Goal: Browse casually: Explore the website without a specific task or goal

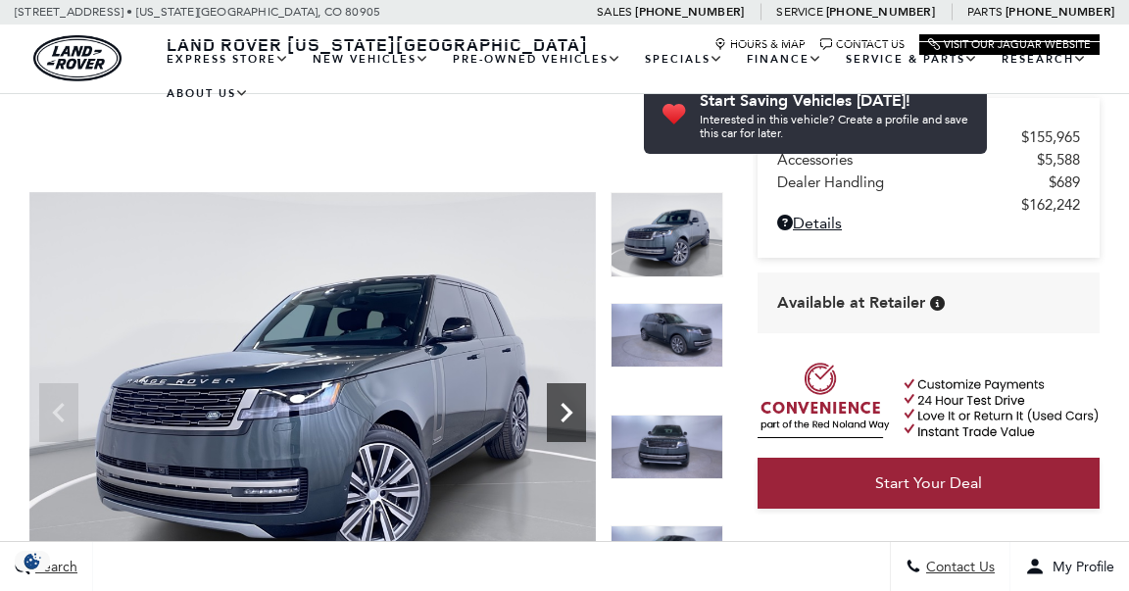
click at [566, 403] on icon "Next" at bounding box center [567, 413] width 12 height 20
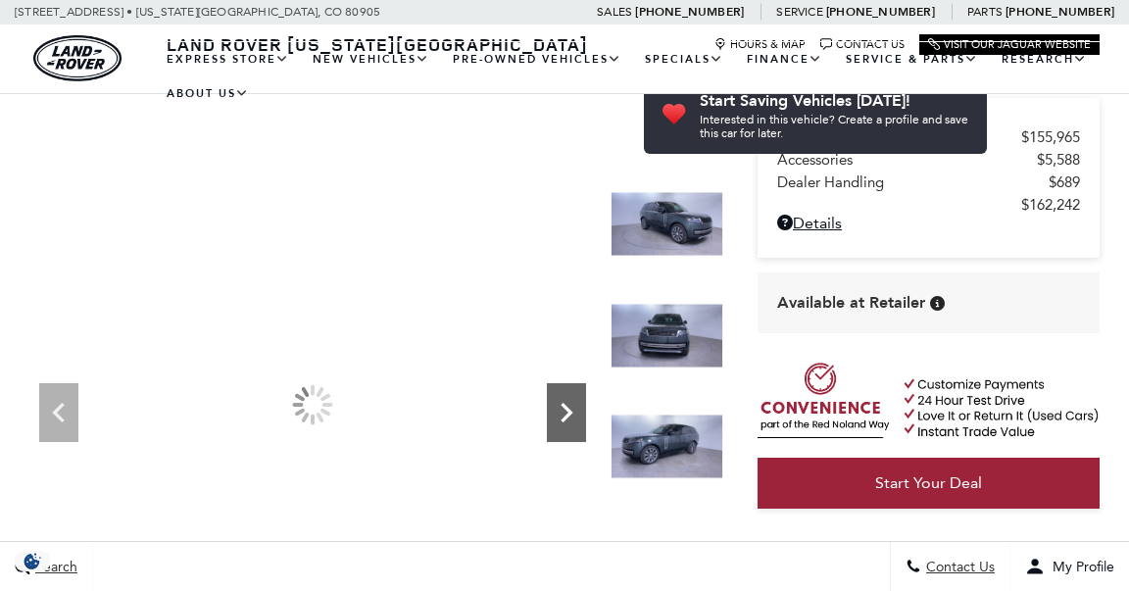
scroll to position [104, 0]
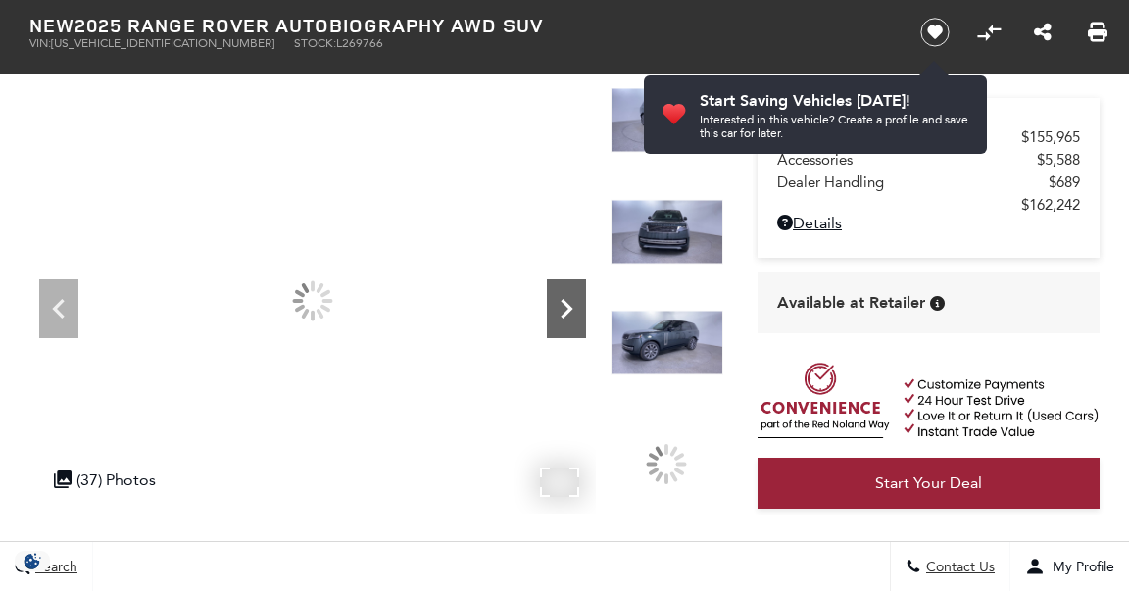
click at [566, 302] on icon "Next" at bounding box center [567, 309] width 12 height 20
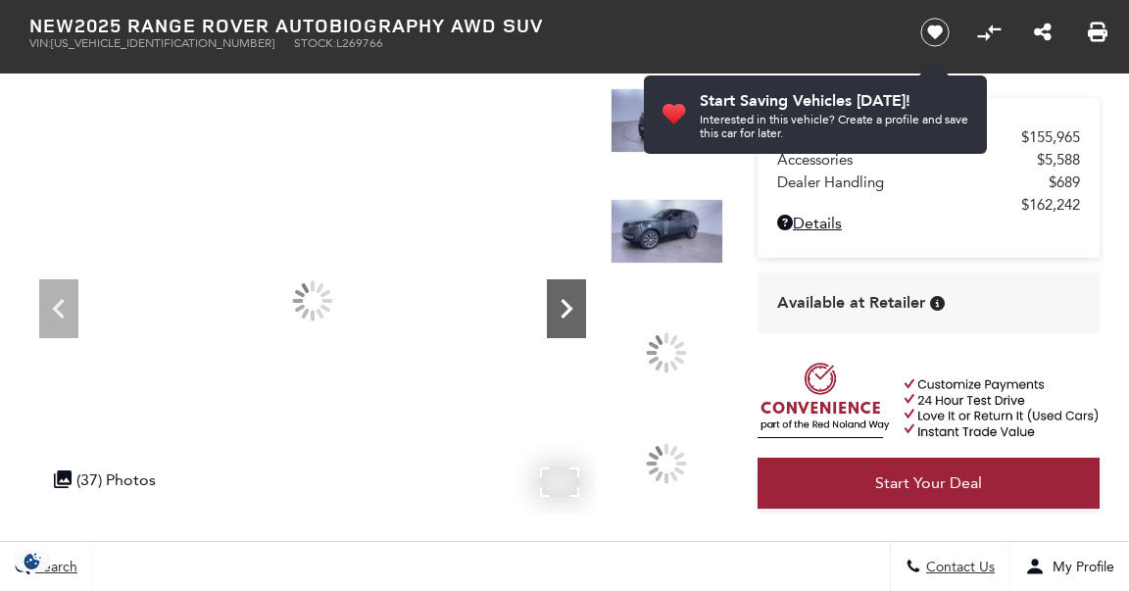
click at [566, 302] on icon "Next" at bounding box center [567, 309] width 12 height 20
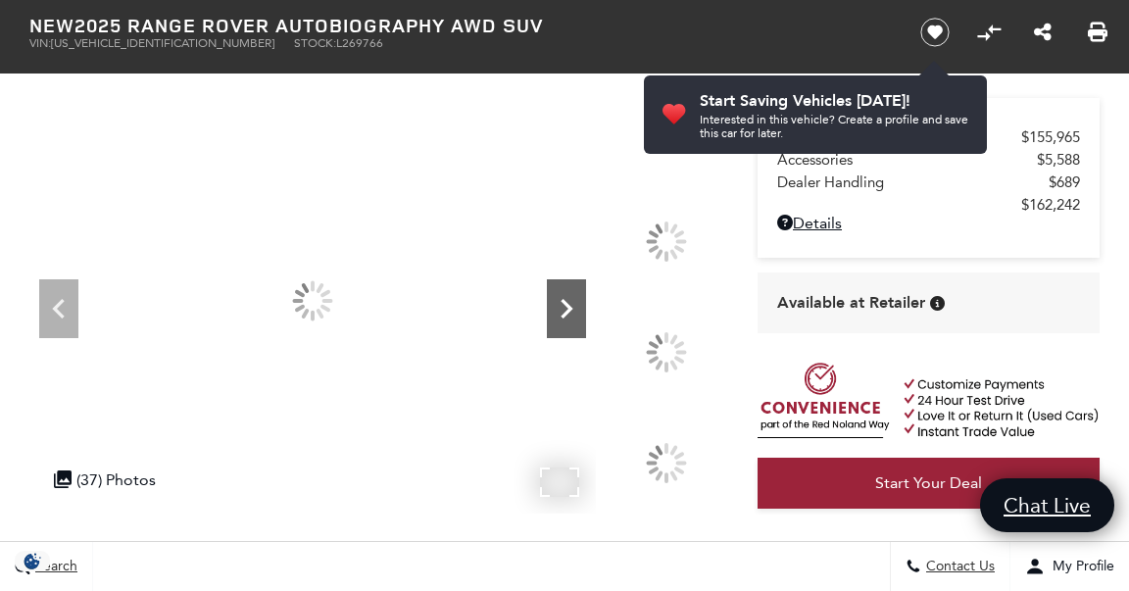
click at [566, 302] on icon "Next" at bounding box center [567, 309] width 12 height 20
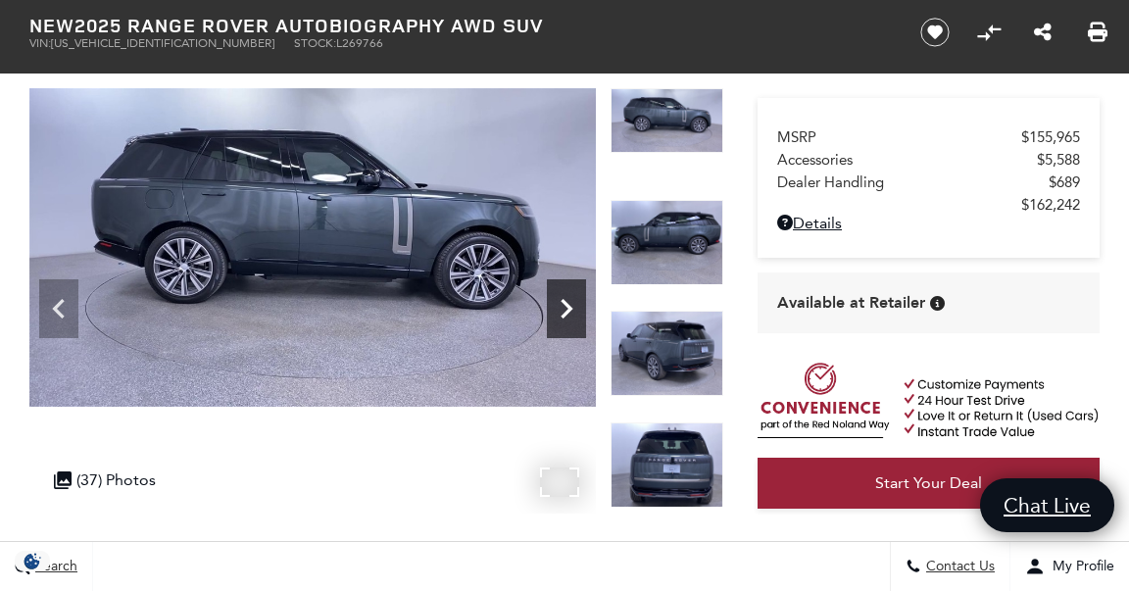
scroll to position [0, 0]
click at [566, 302] on icon "Next" at bounding box center [567, 309] width 12 height 20
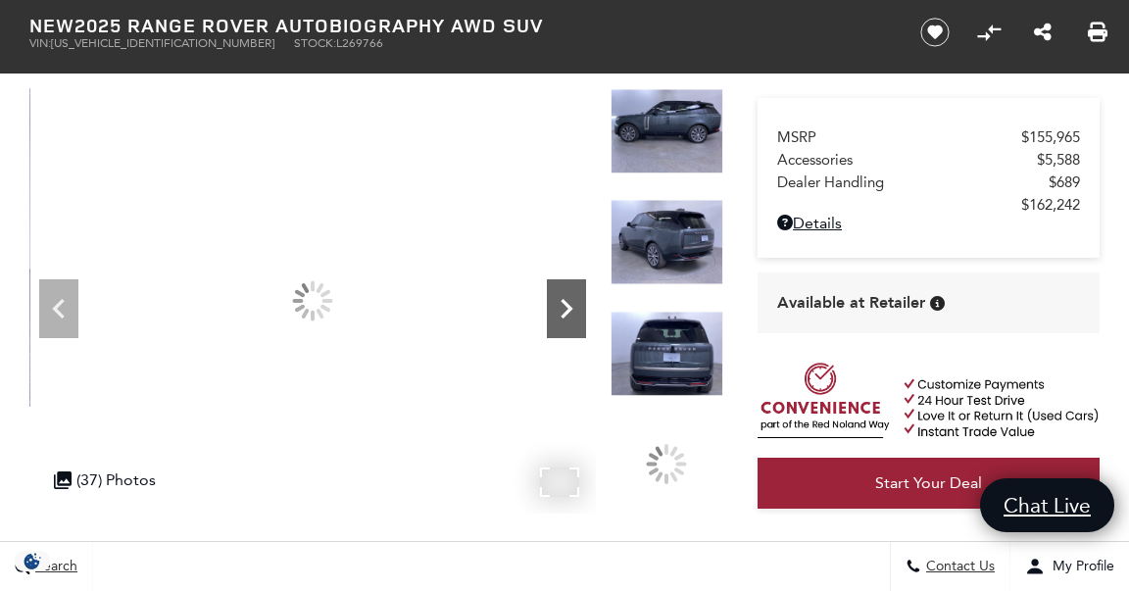
click at [566, 302] on icon "Next" at bounding box center [567, 309] width 12 height 20
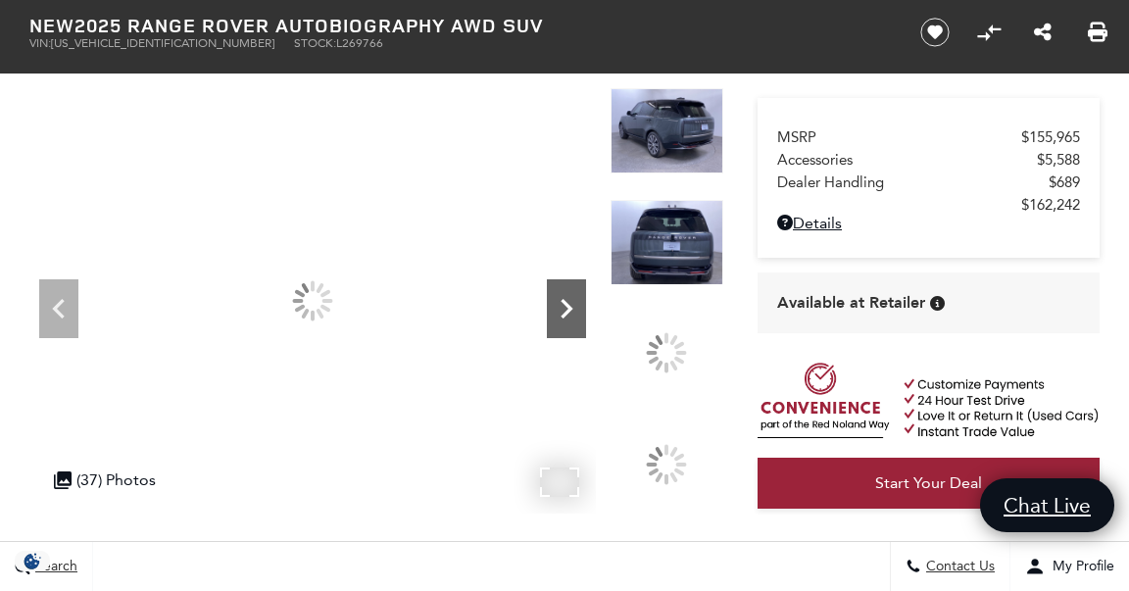
click at [566, 302] on icon "Next" at bounding box center [567, 309] width 12 height 20
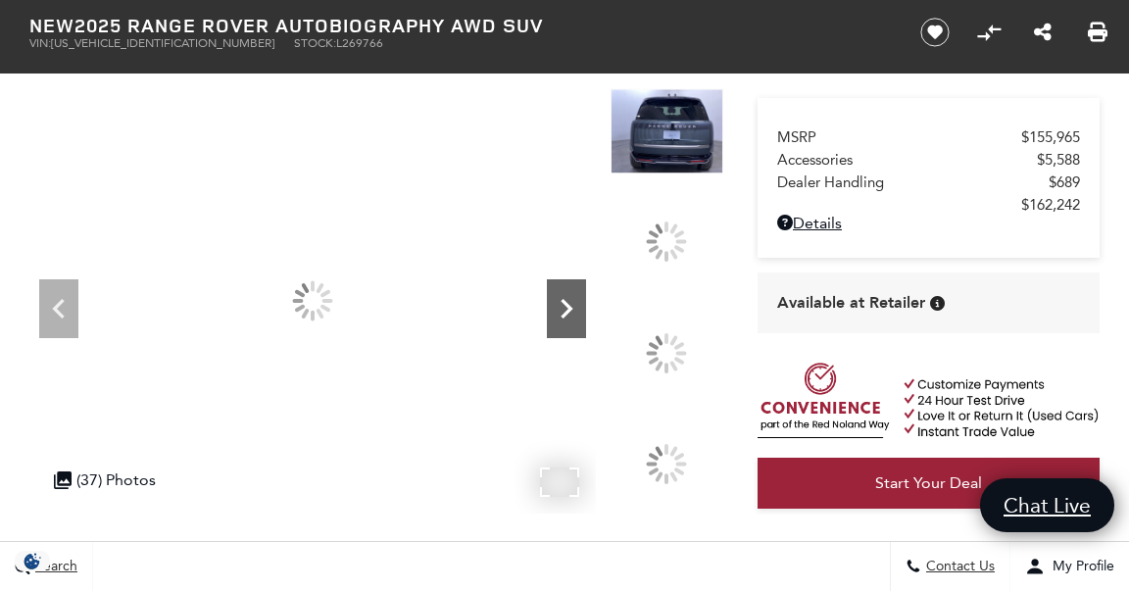
click at [566, 302] on icon "Next" at bounding box center [567, 309] width 12 height 20
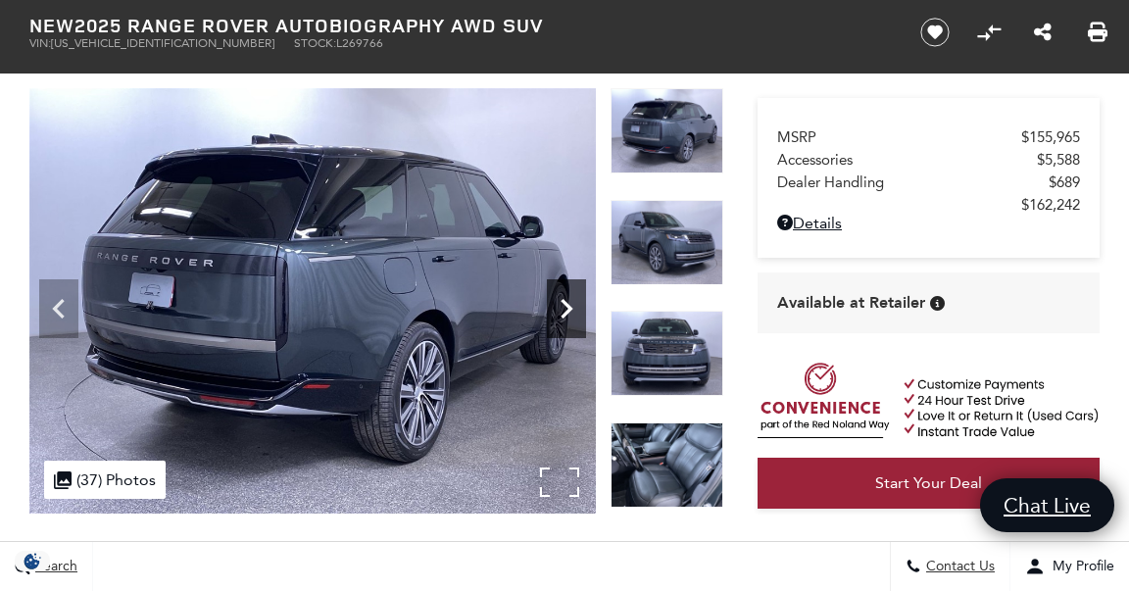
click at [566, 302] on icon "Next" at bounding box center [567, 309] width 12 height 20
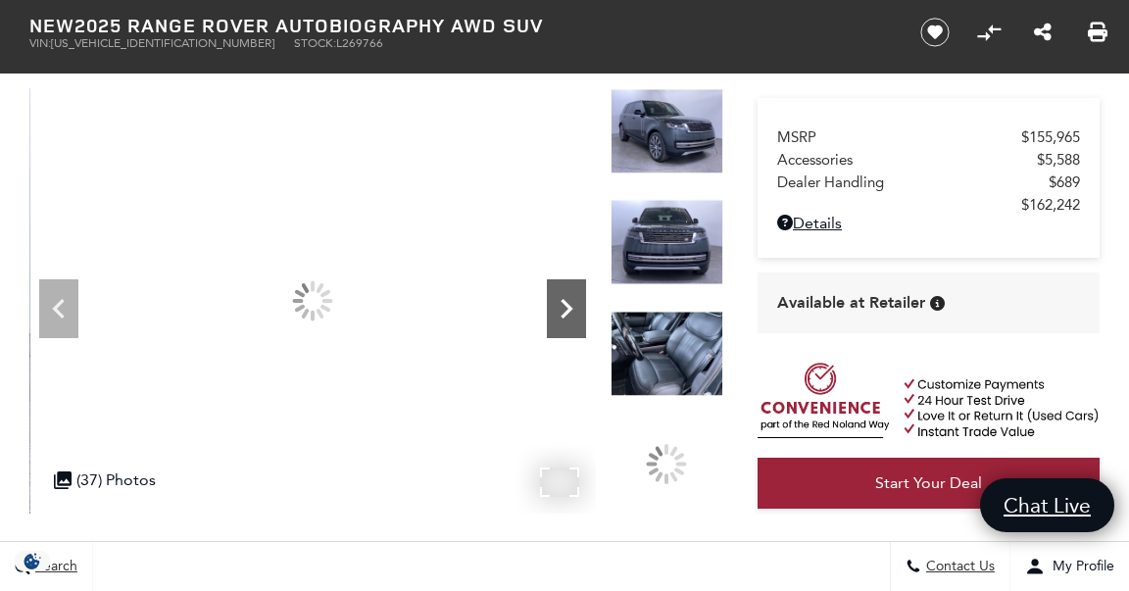
click at [566, 302] on icon "Next" at bounding box center [567, 309] width 12 height 20
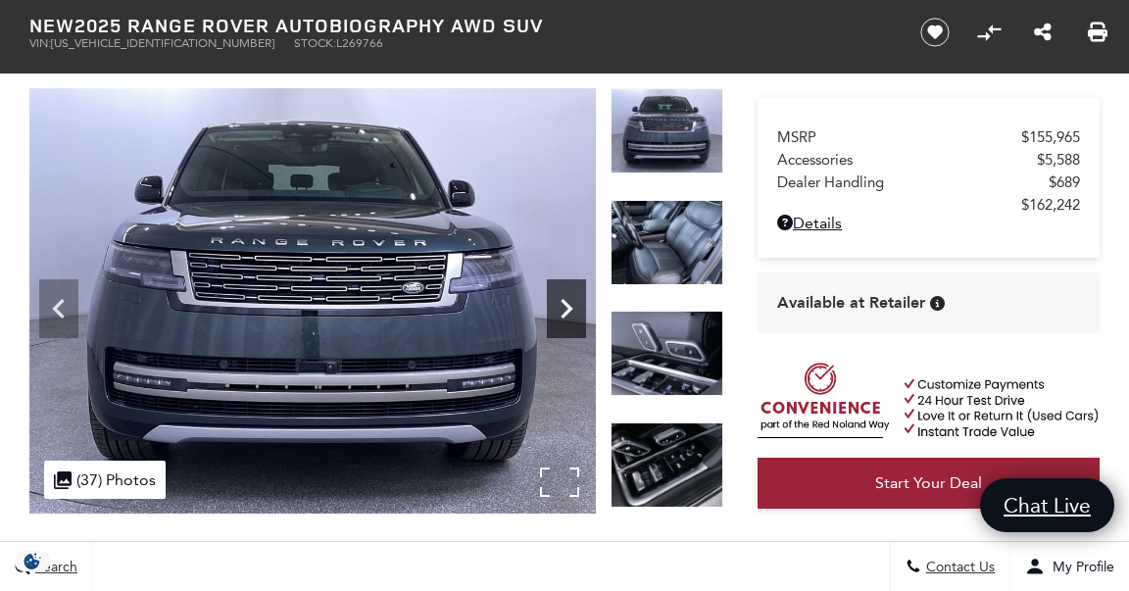
click at [567, 302] on icon "Next" at bounding box center [567, 309] width 12 height 20
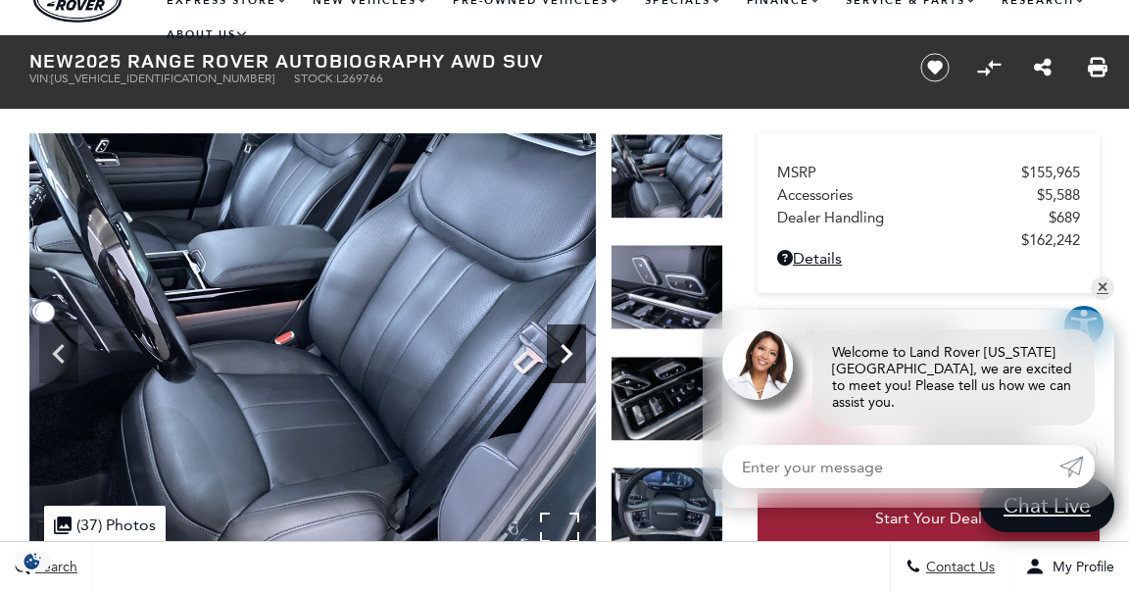
scroll to position [59, 0]
click at [61, 354] on icon "Previous" at bounding box center [58, 353] width 39 height 39
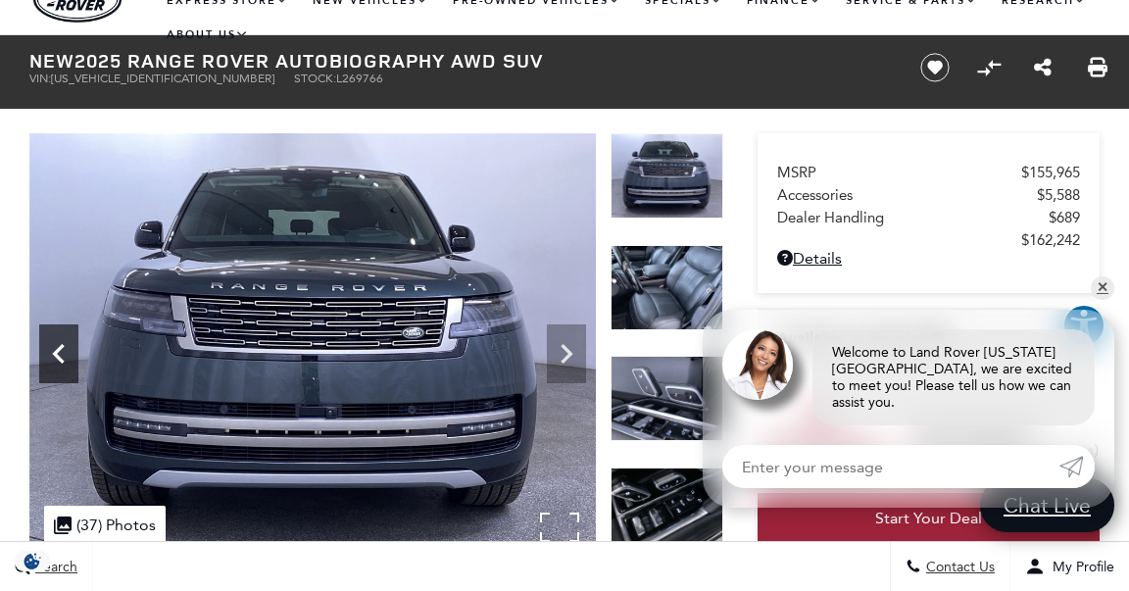
click at [61, 354] on icon "Previous" at bounding box center [58, 353] width 39 height 39
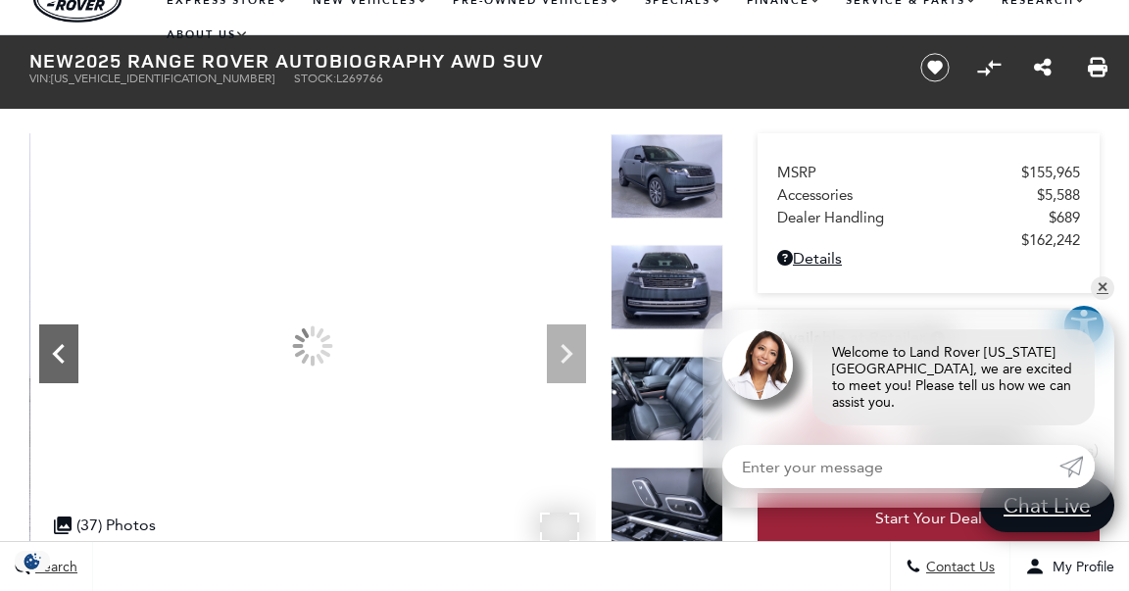
click at [61, 354] on icon "Previous" at bounding box center [58, 353] width 39 height 39
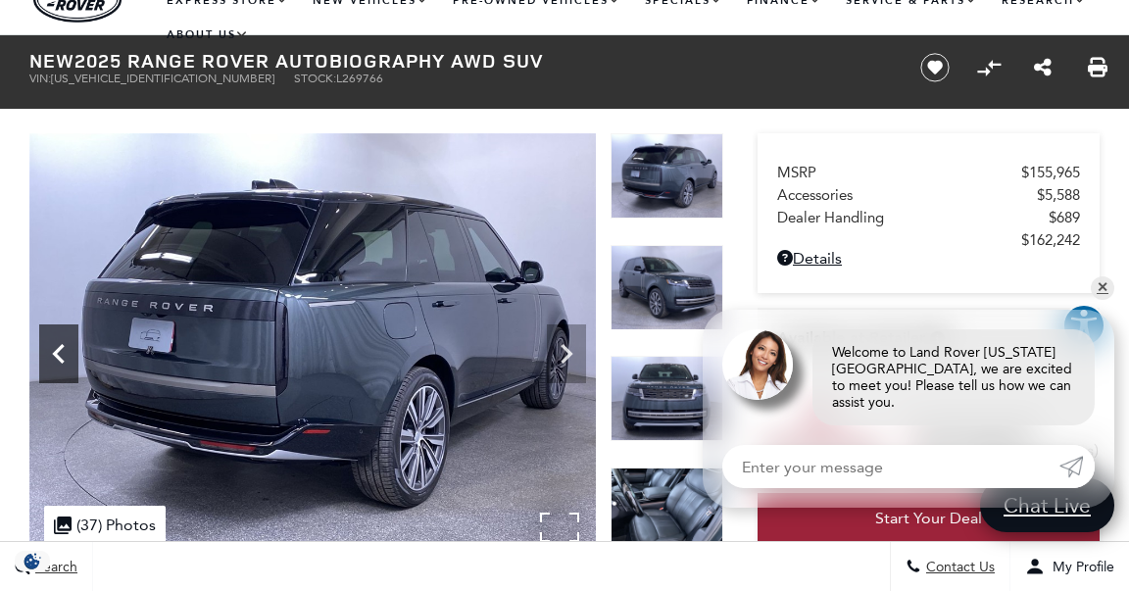
click at [61, 354] on icon "Previous" at bounding box center [58, 353] width 39 height 39
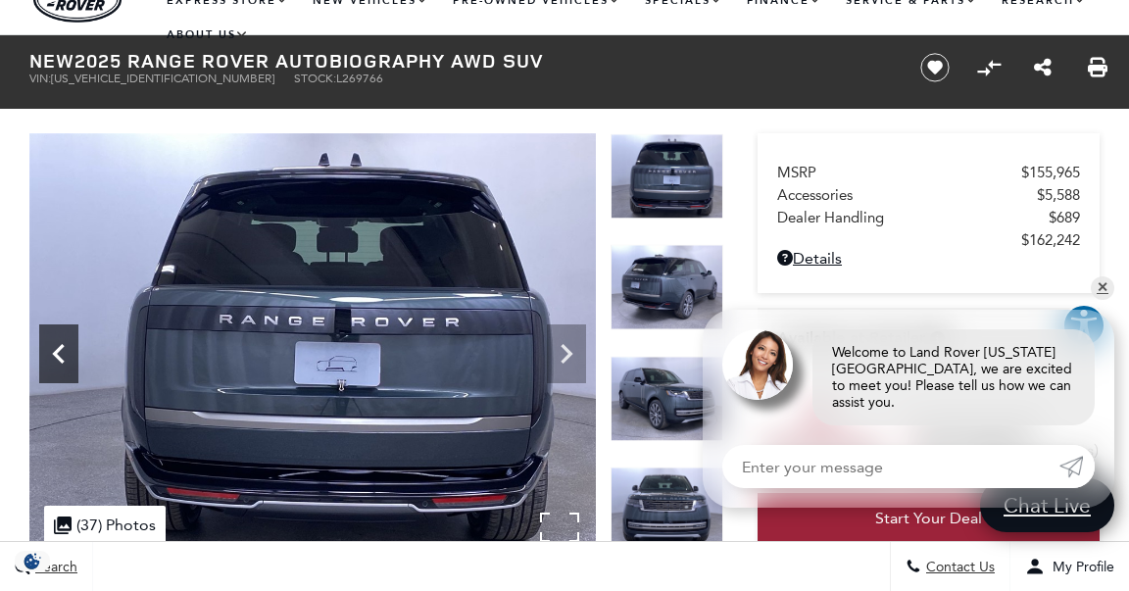
click at [61, 354] on icon "Previous" at bounding box center [58, 353] width 39 height 39
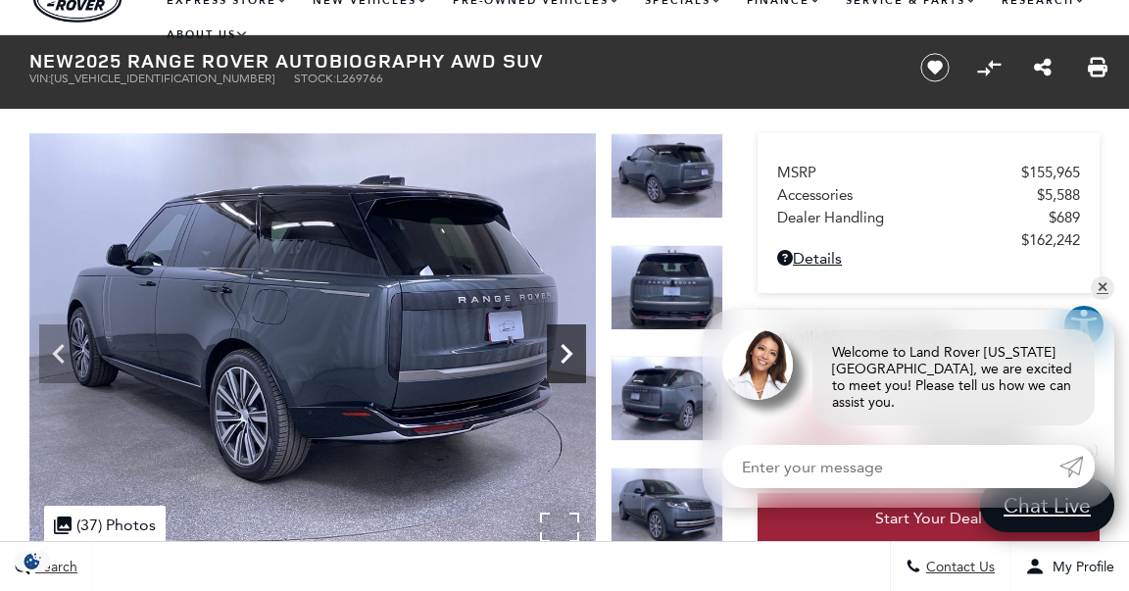
click at [574, 351] on icon "Next" at bounding box center [566, 353] width 39 height 39
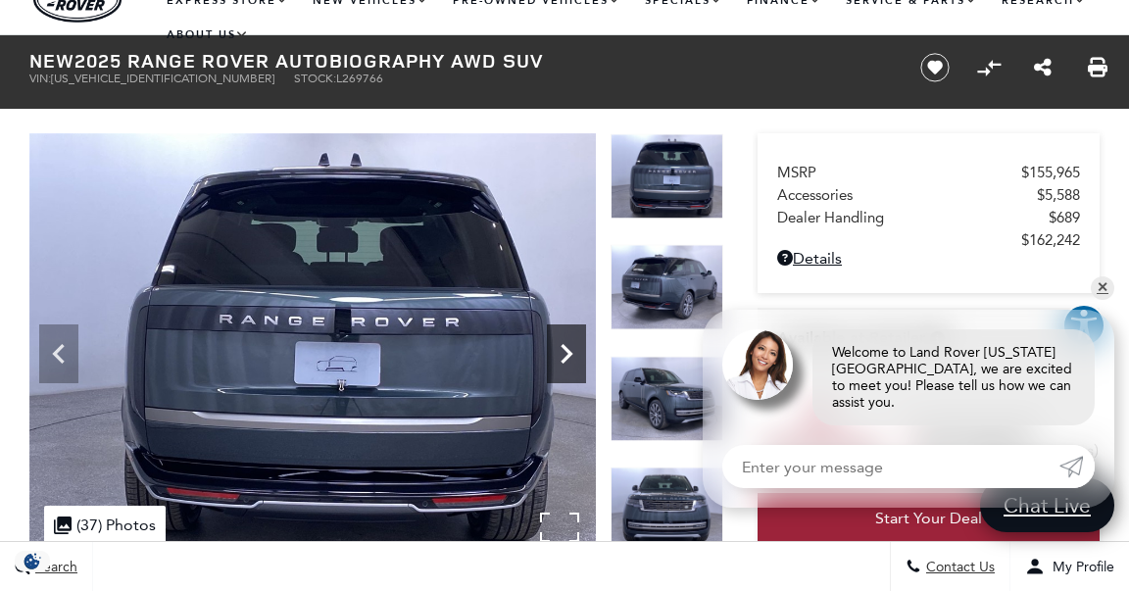
click at [574, 351] on icon "Next" at bounding box center [566, 353] width 39 height 39
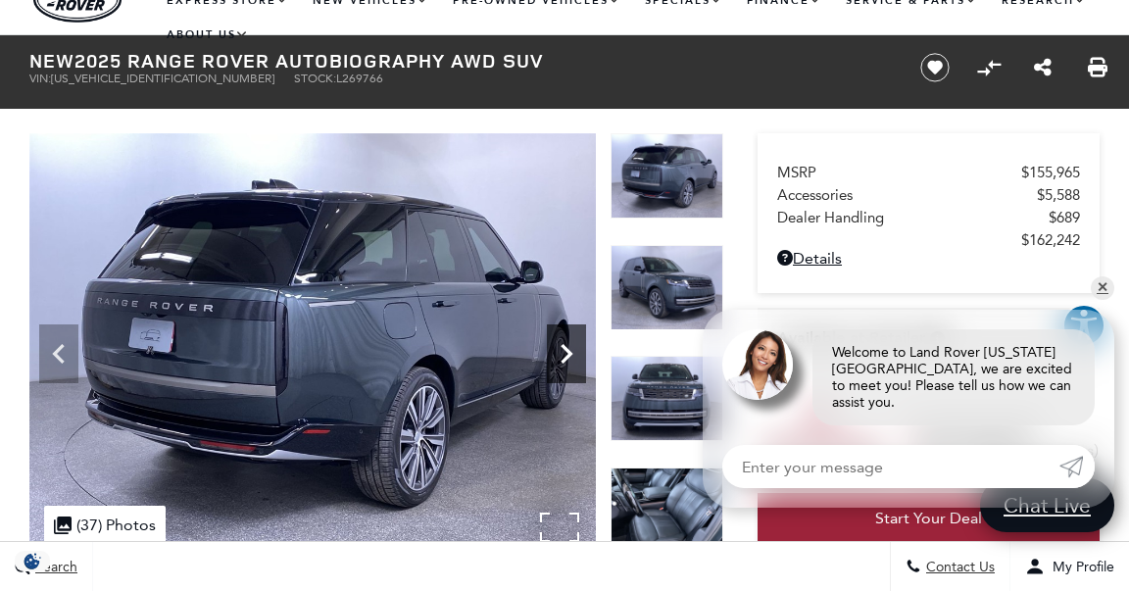
click at [574, 351] on icon "Next" at bounding box center [566, 353] width 39 height 39
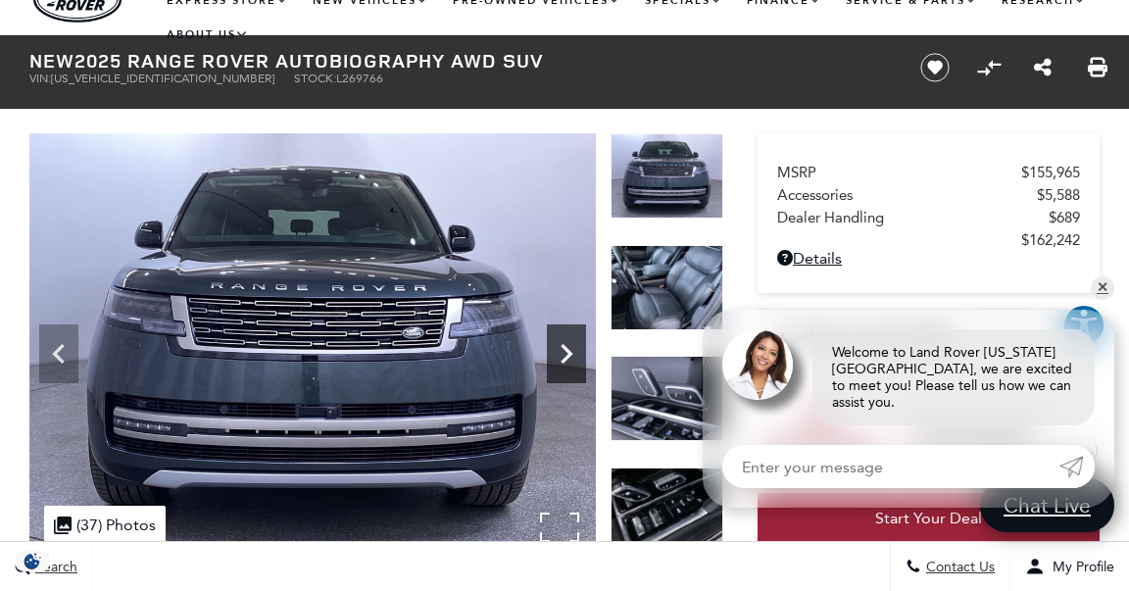
click at [574, 351] on icon "Next" at bounding box center [566, 353] width 39 height 39
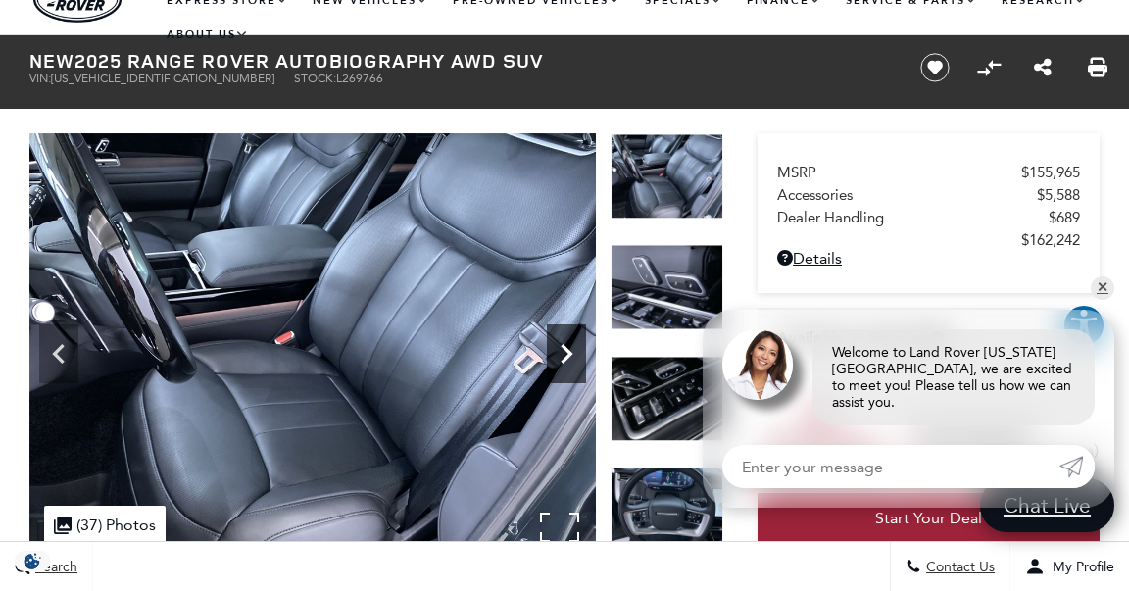
click at [574, 351] on icon "Next" at bounding box center [566, 353] width 39 height 39
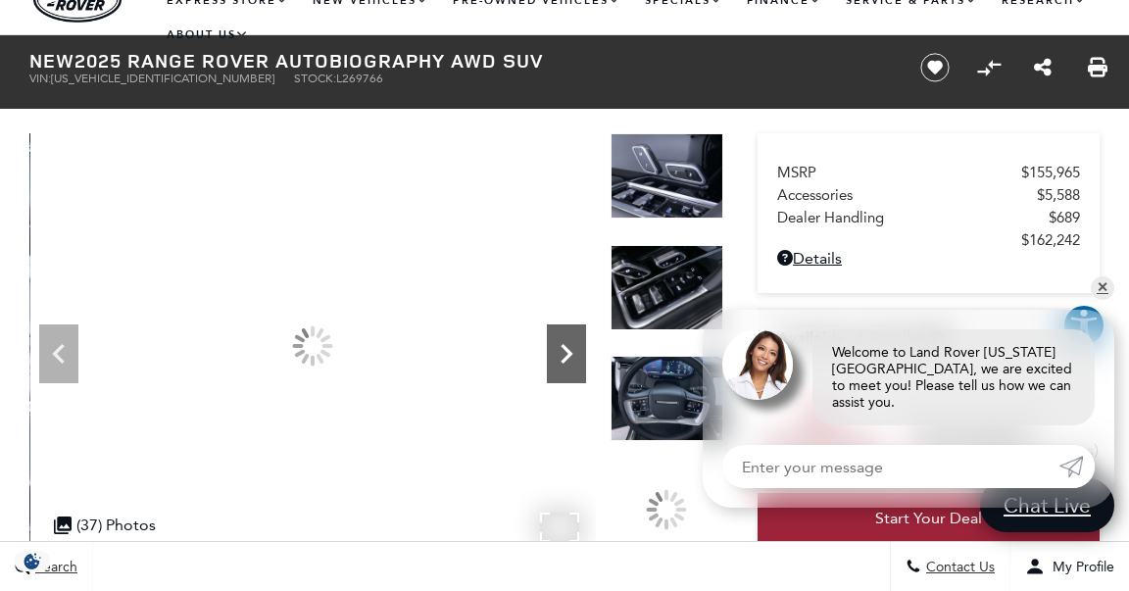
click at [574, 351] on icon "Next" at bounding box center [566, 353] width 39 height 39
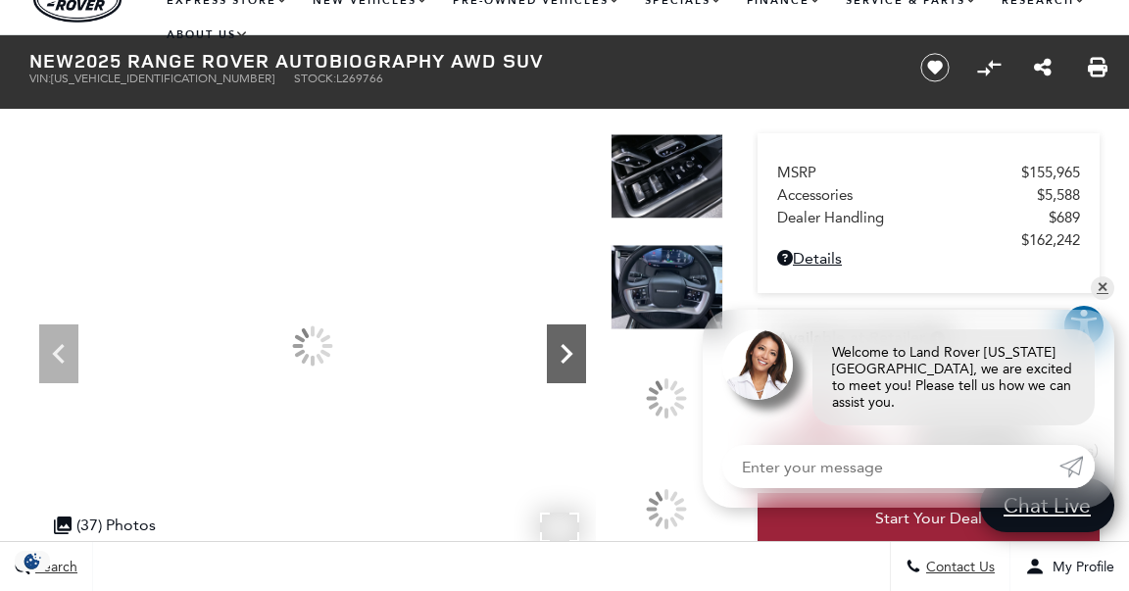
click at [574, 351] on icon "Next" at bounding box center [566, 353] width 39 height 39
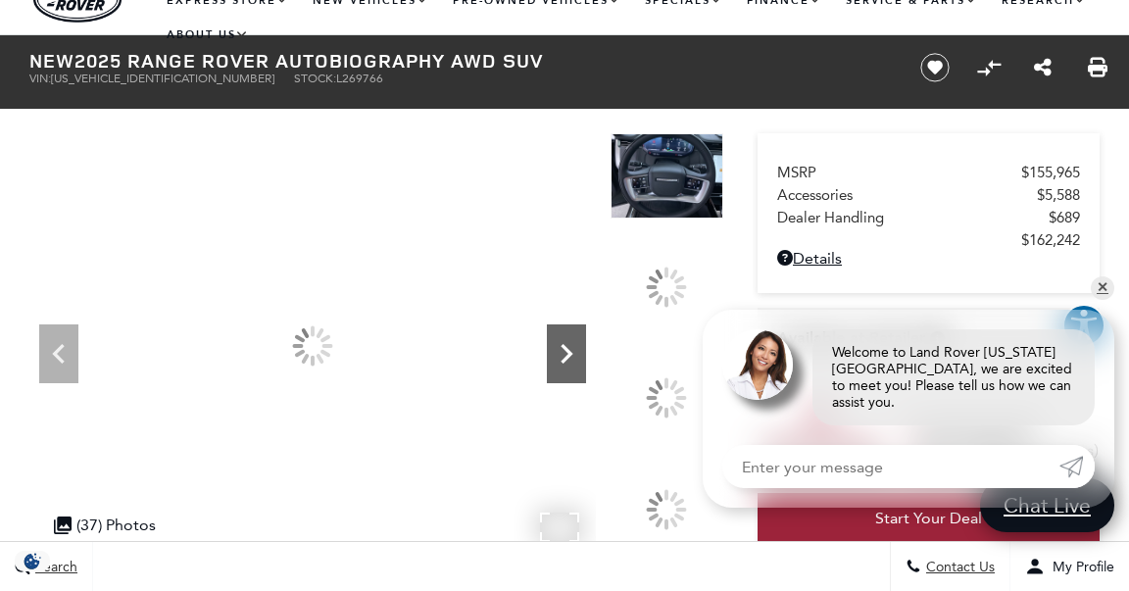
click at [574, 351] on icon "Next" at bounding box center [566, 353] width 39 height 39
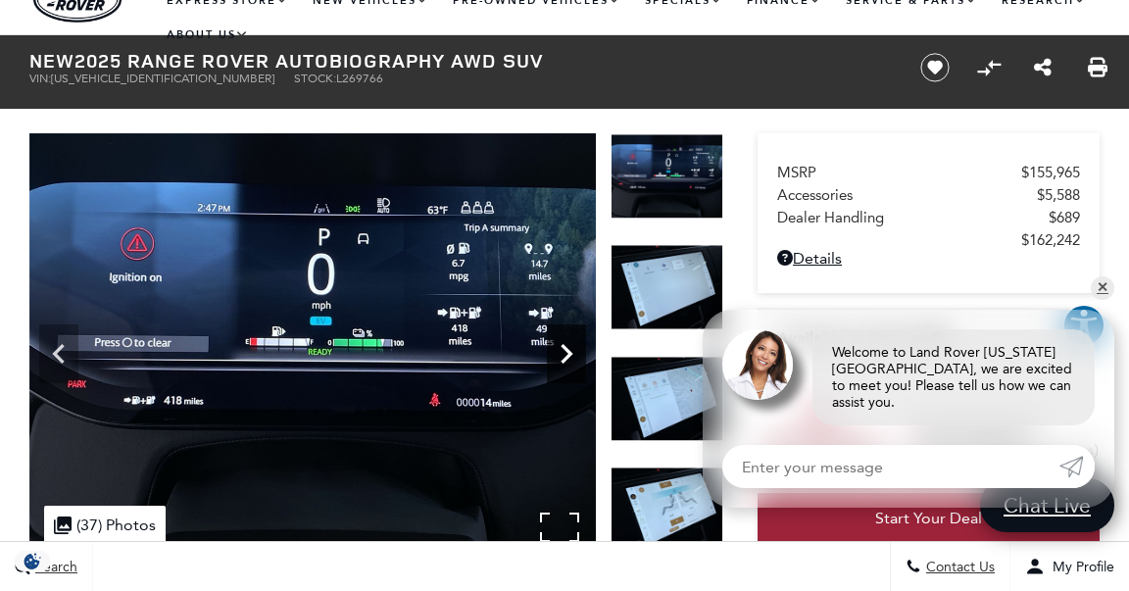
click at [574, 351] on icon "Next" at bounding box center [566, 353] width 39 height 39
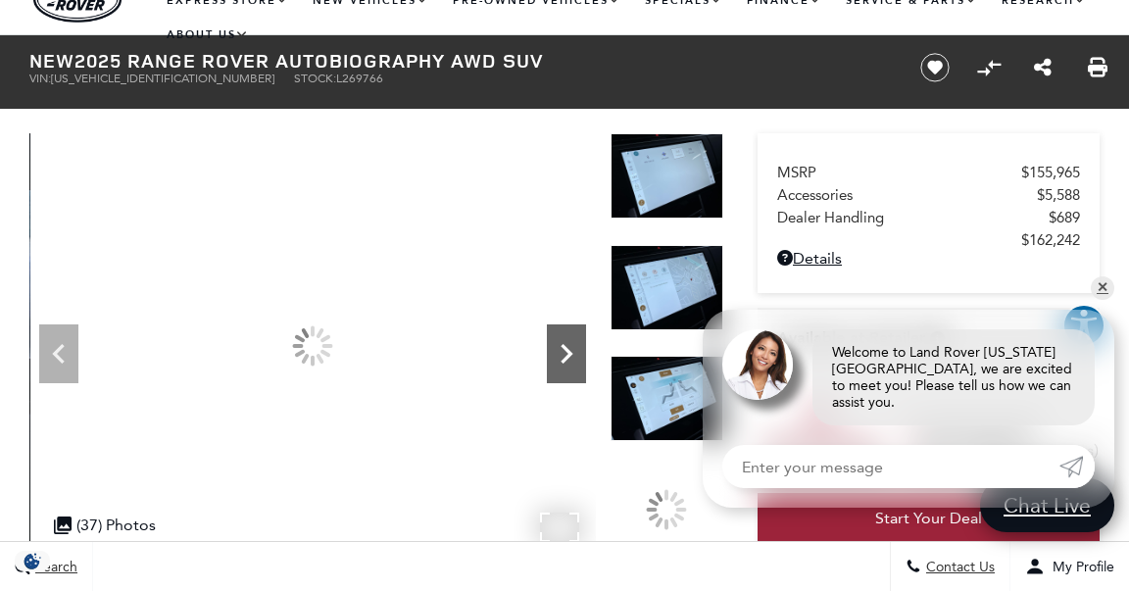
click at [574, 351] on icon "Next" at bounding box center [566, 353] width 39 height 39
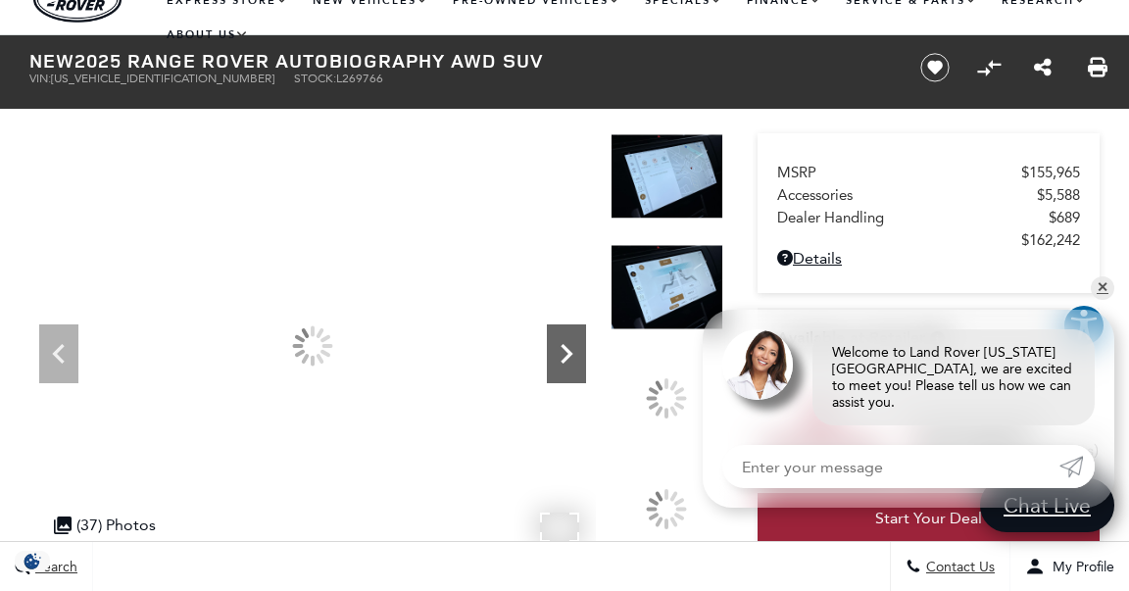
click at [574, 351] on icon "Next" at bounding box center [566, 353] width 39 height 39
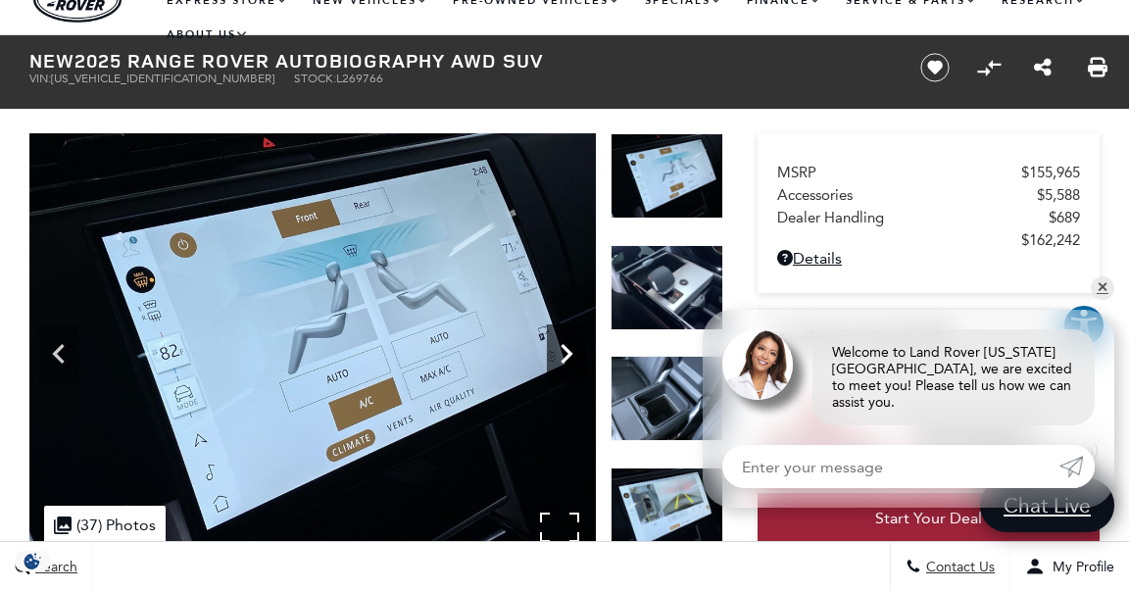
click at [574, 351] on icon "Next" at bounding box center [566, 353] width 39 height 39
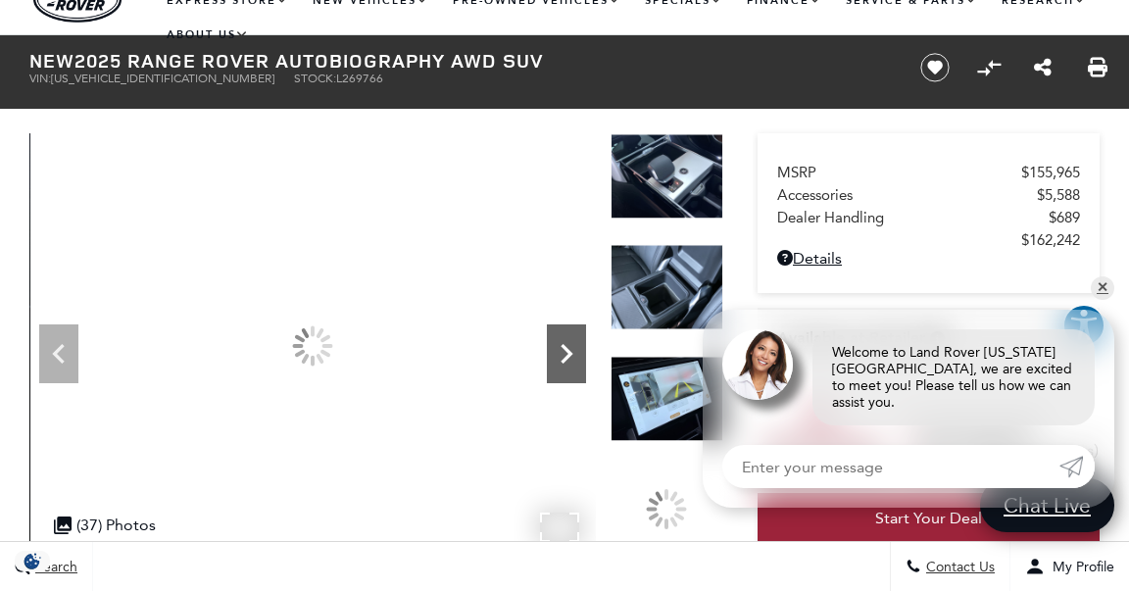
click at [574, 351] on icon "Next" at bounding box center [566, 353] width 39 height 39
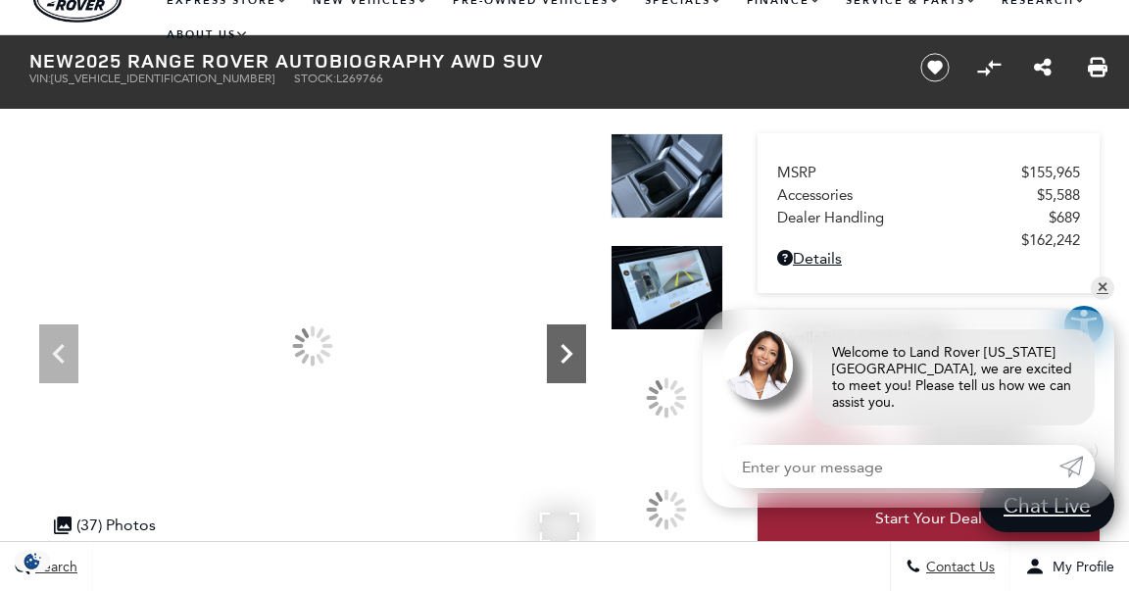
click at [574, 351] on icon "Next" at bounding box center [566, 353] width 39 height 39
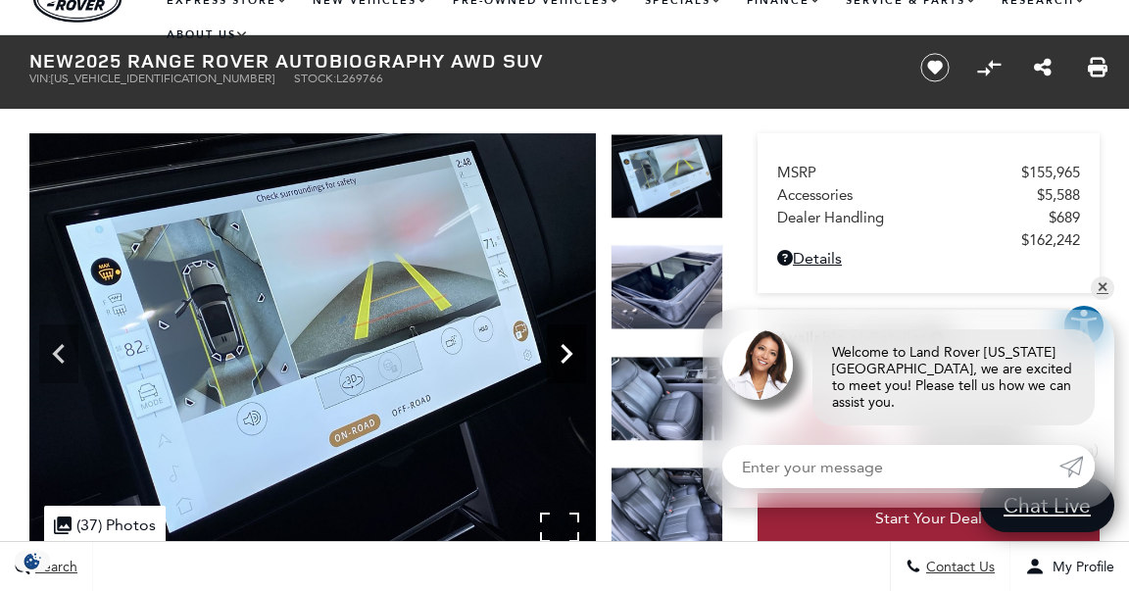
click at [574, 351] on icon "Next" at bounding box center [566, 353] width 39 height 39
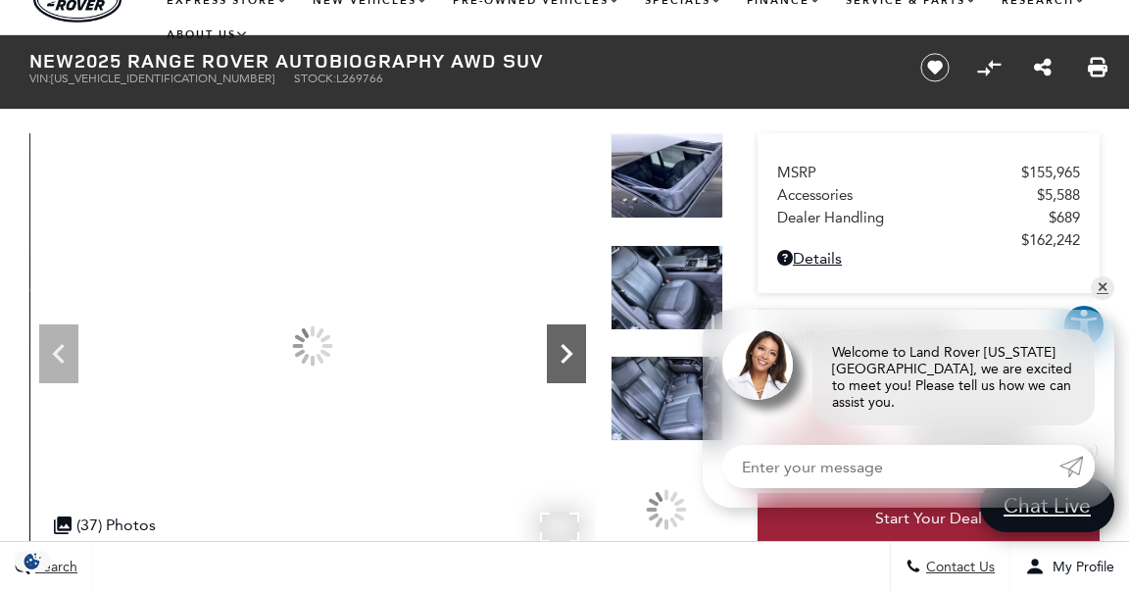
click at [574, 351] on icon "Next" at bounding box center [566, 353] width 39 height 39
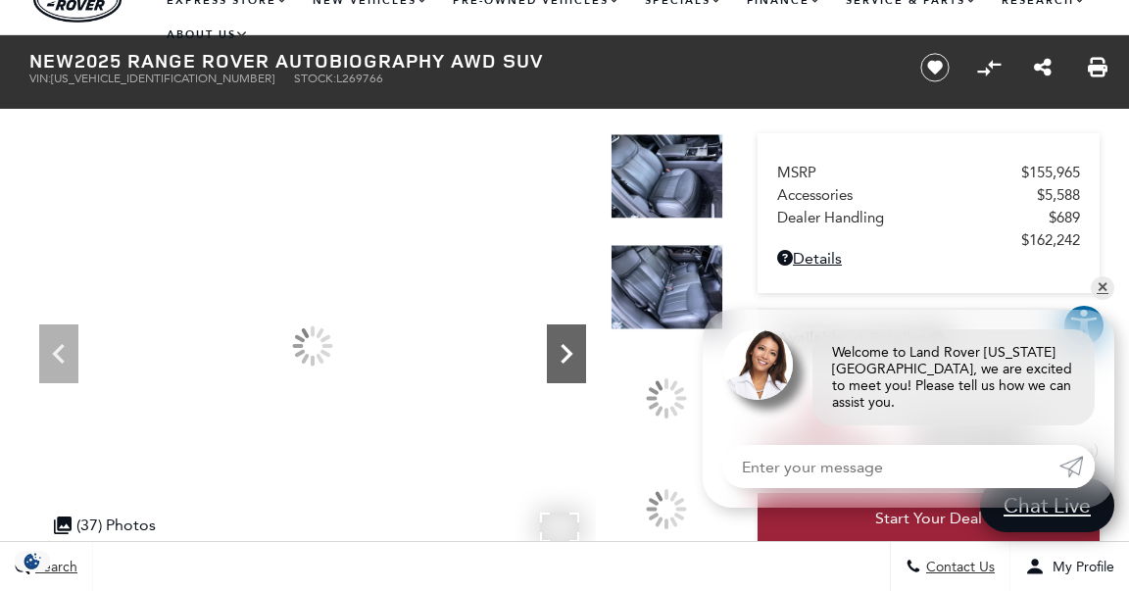
click at [574, 351] on icon "Next" at bounding box center [566, 353] width 39 height 39
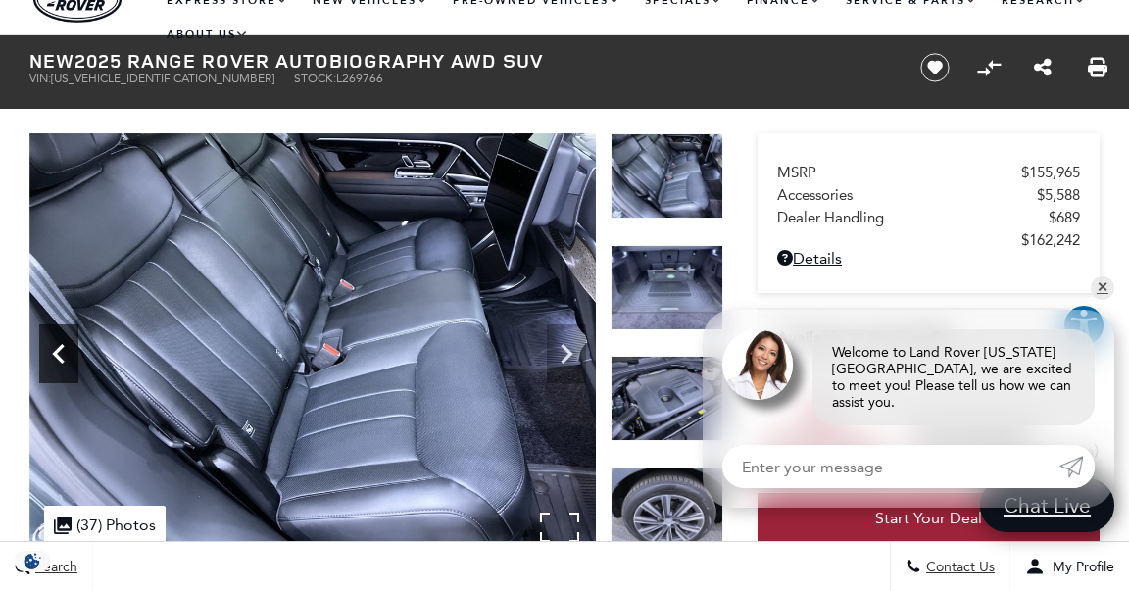
click at [63, 348] on icon "Previous" at bounding box center [58, 353] width 39 height 39
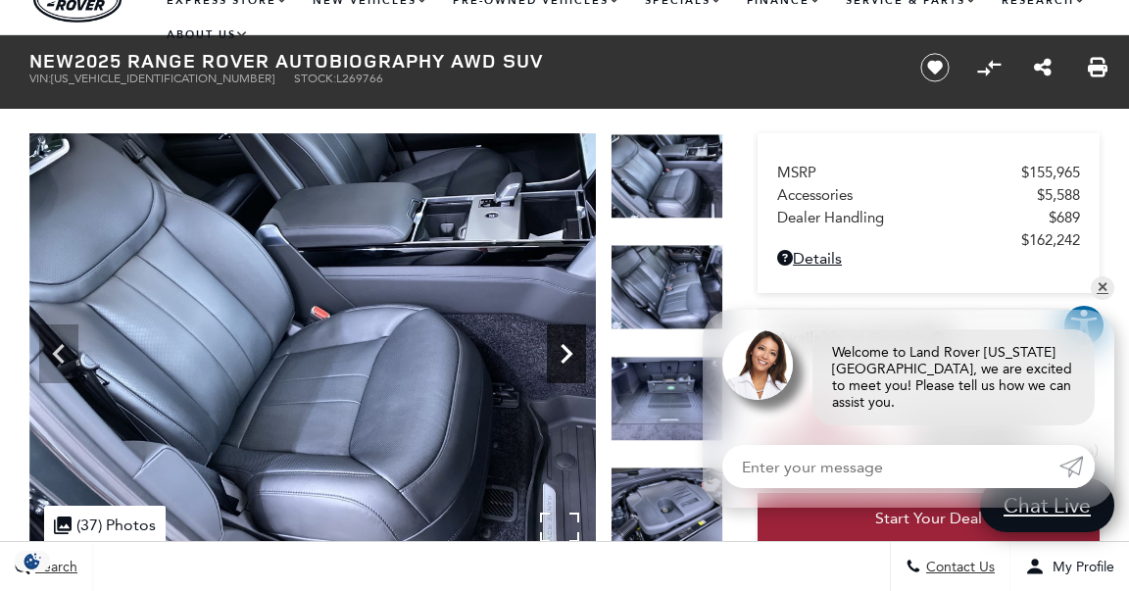
click at [567, 346] on icon "Next" at bounding box center [566, 353] width 39 height 39
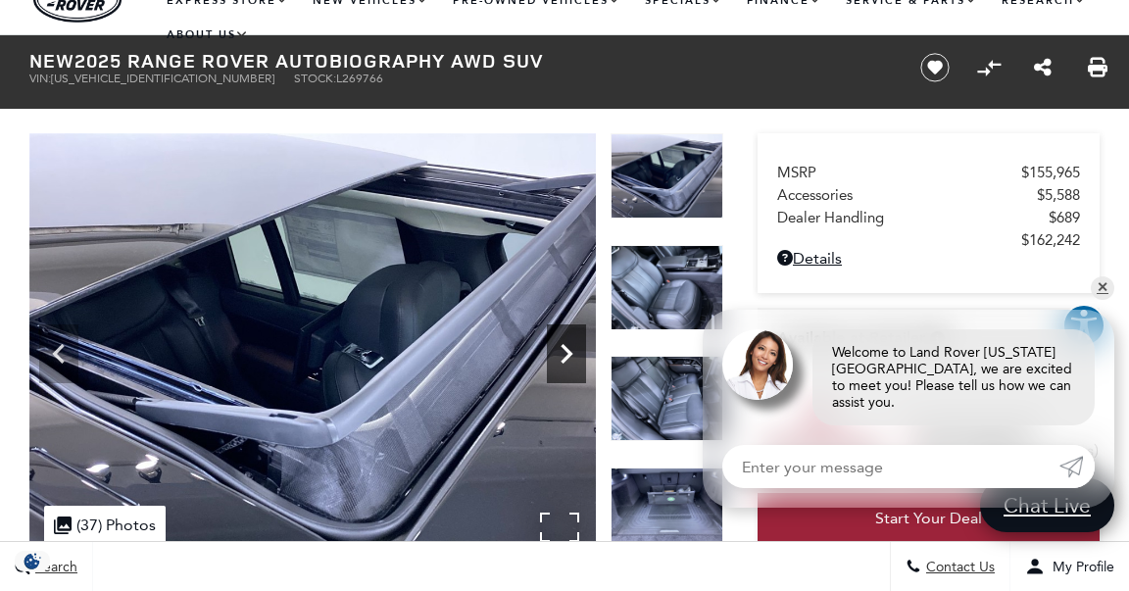
click at [567, 346] on icon "Next" at bounding box center [566, 353] width 39 height 39
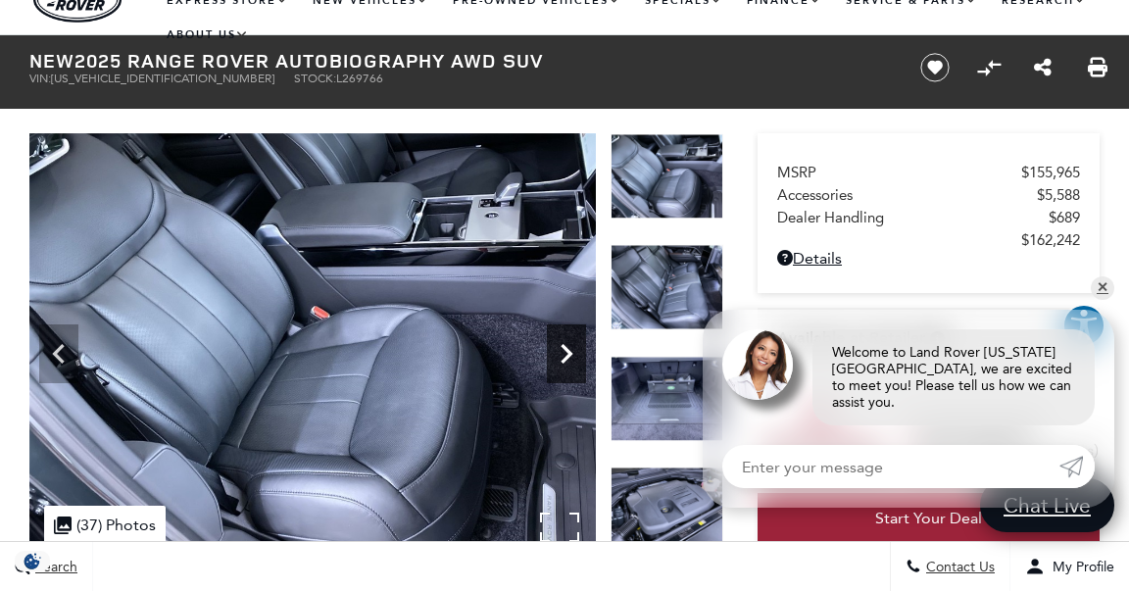
click at [567, 346] on icon "Next" at bounding box center [566, 353] width 39 height 39
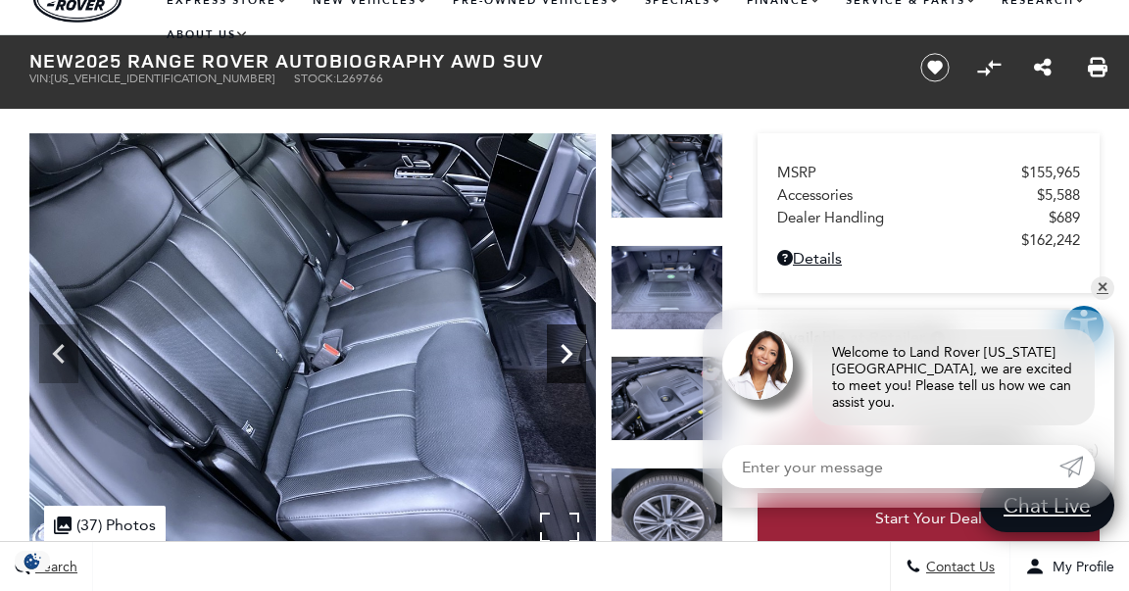
click at [563, 348] on icon "Next" at bounding box center [566, 353] width 39 height 39
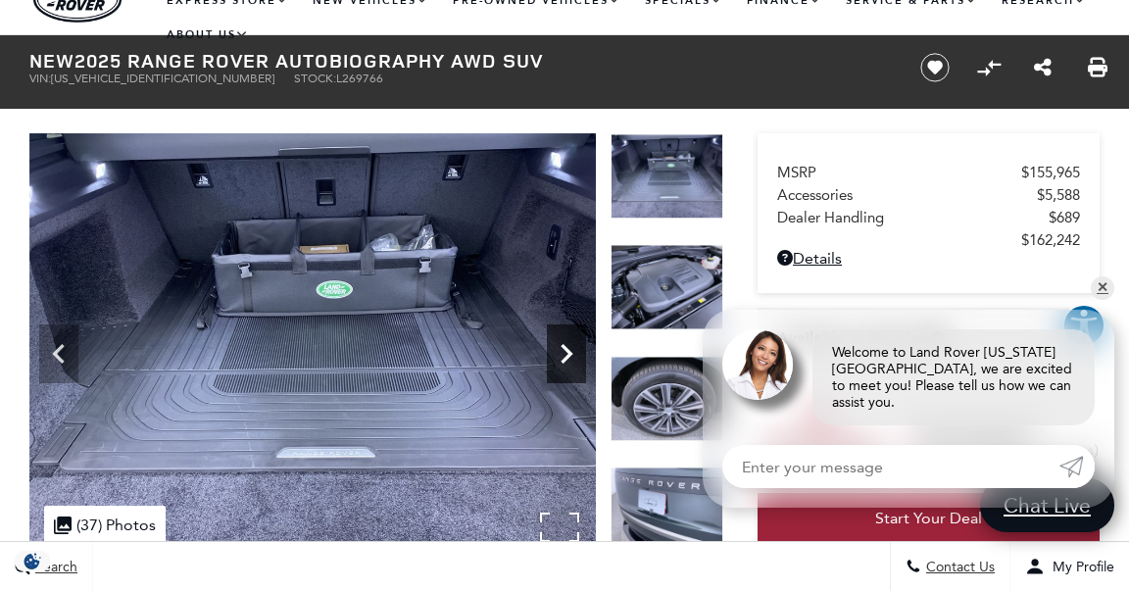
click at [563, 348] on icon "Next" at bounding box center [566, 353] width 39 height 39
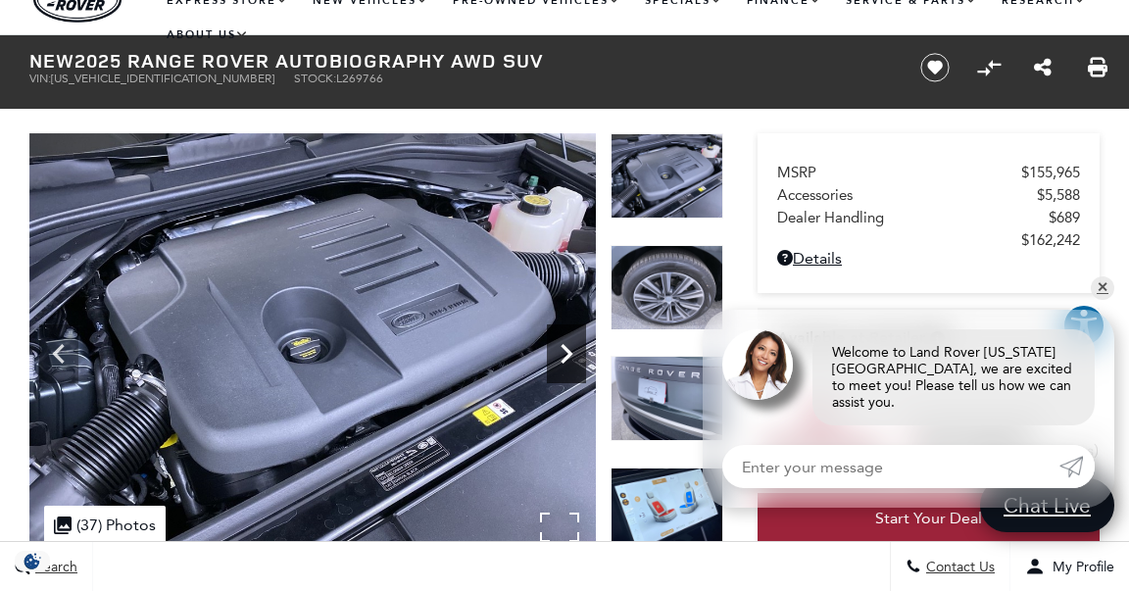
click at [563, 348] on icon "Next" at bounding box center [566, 353] width 39 height 39
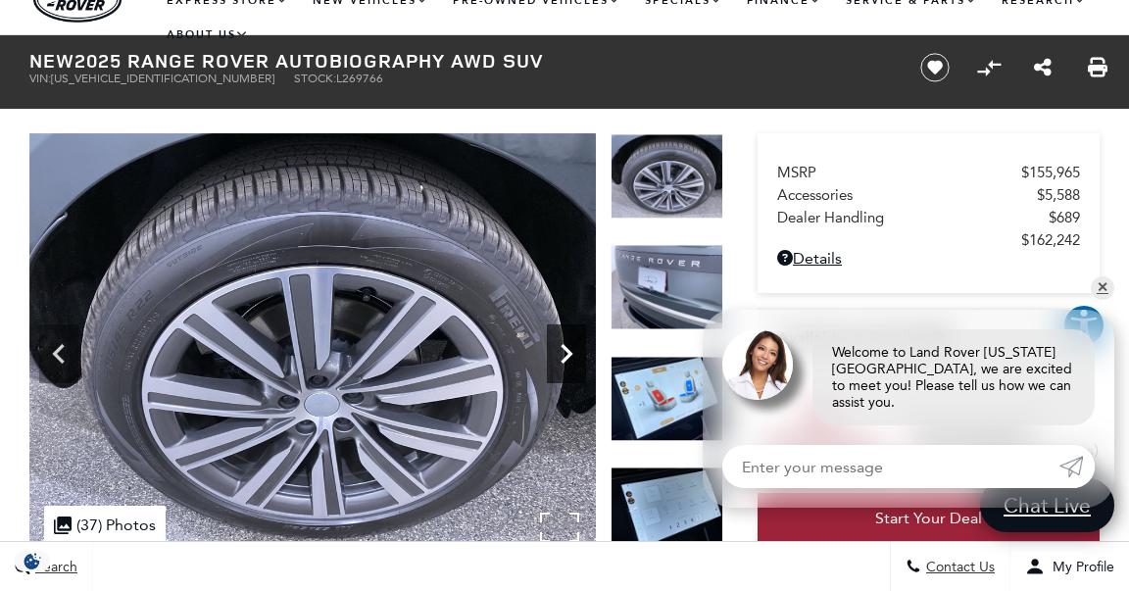
click at [563, 348] on icon "Next" at bounding box center [566, 353] width 39 height 39
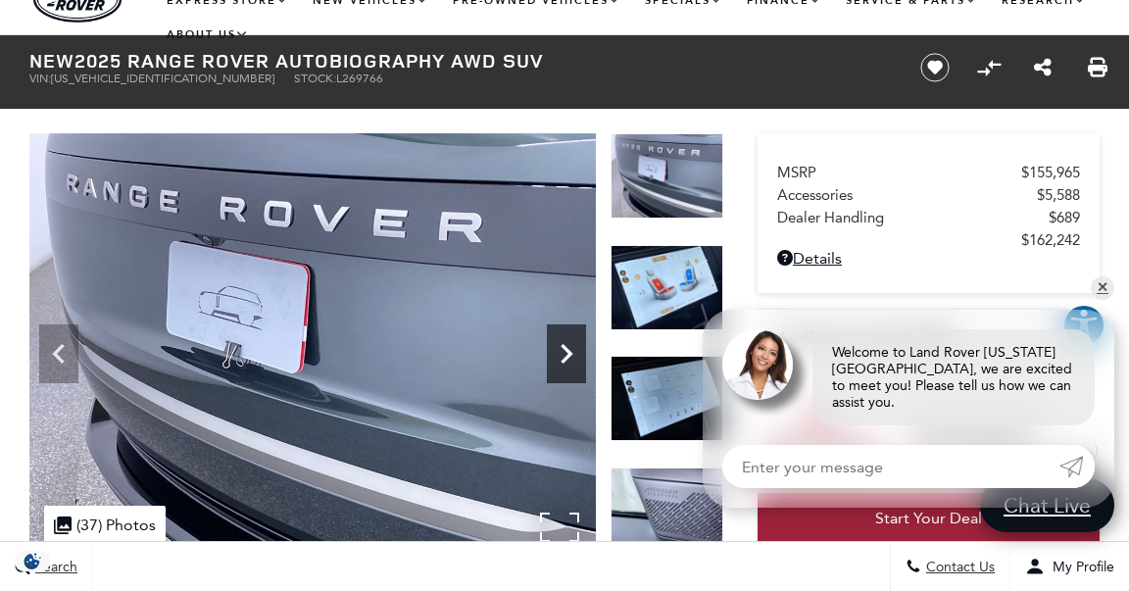
click at [563, 348] on icon "Next" at bounding box center [566, 353] width 39 height 39
